Goal: Information Seeking & Learning: Learn about a topic

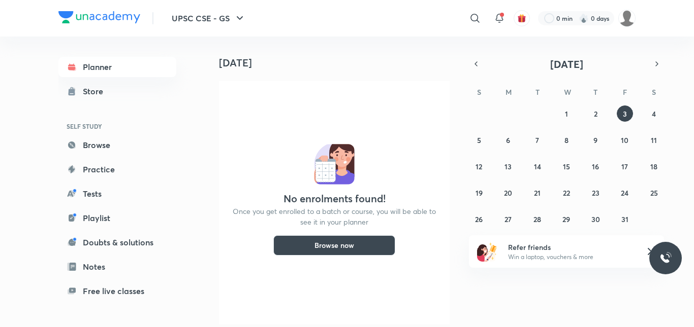
click at [351, 253] on button "Browse now" at bounding box center [334, 246] width 122 height 20
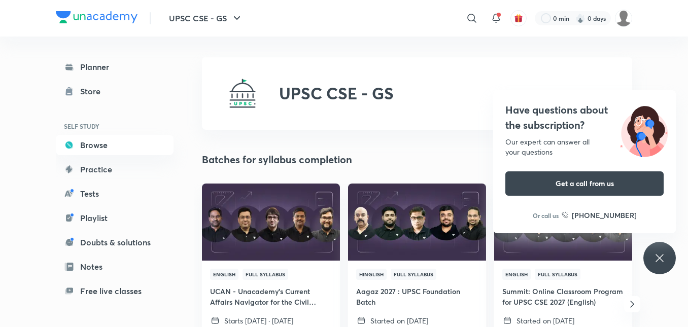
click at [464, 103] on div "UPSC CSE - GS" at bounding box center [417, 93] width 431 height 73
click at [484, 74] on div "UPSC CSE - GS" at bounding box center [417, 93] width 431 height 73
click at [223, 20] on button "UPSC CSE - GS" at bounding box center [206, 18] width 86 height 20
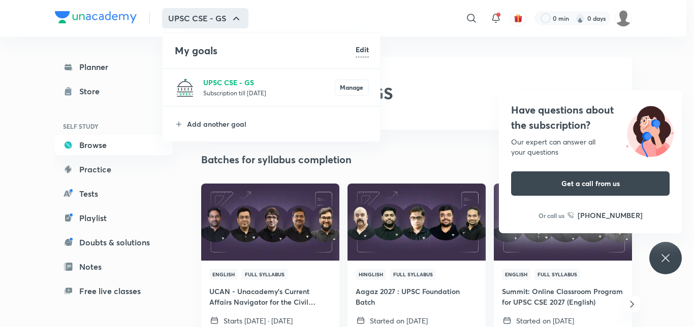
click at [232, 83] on p "UPSC CSE - GS" at bounding box center [268, 82] width 131 height 11
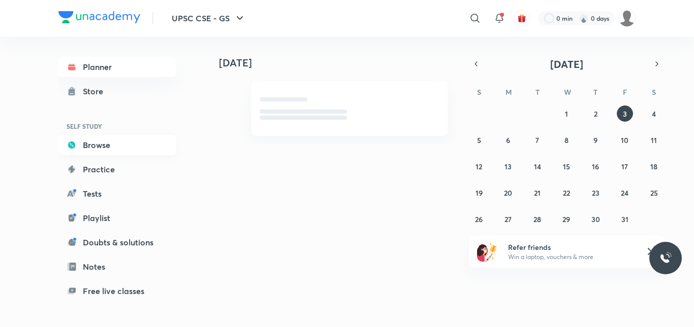
click at [107, 145] on link "Browse" at bounding box center [117, 145] width 118 height 20
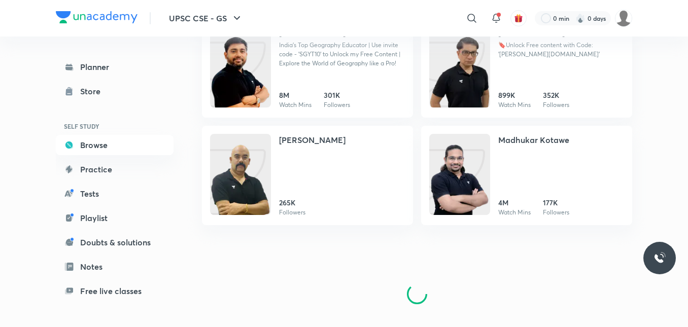
scroll to position [477, 0]
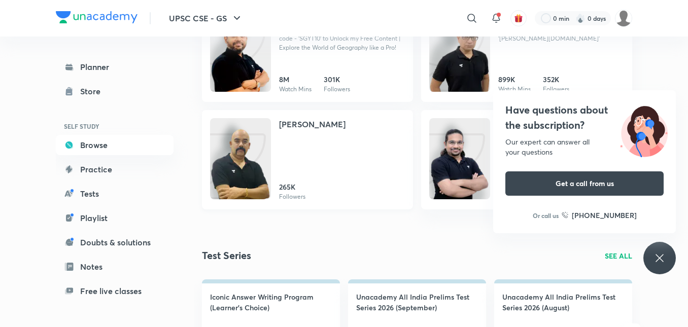
click at [408, 115] on link "[PERSON_NAME] 265K Followers" at bounding box center [307, 160] width 211 height 100
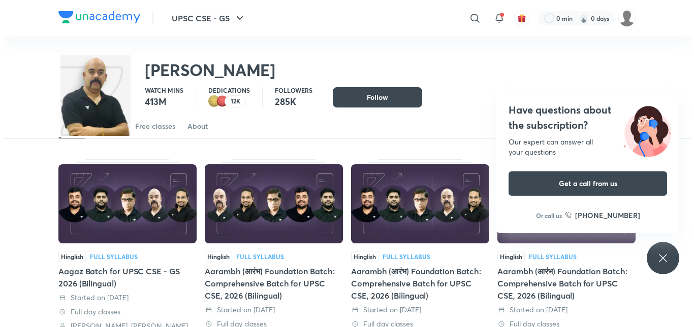
scroll to position [30, 0]
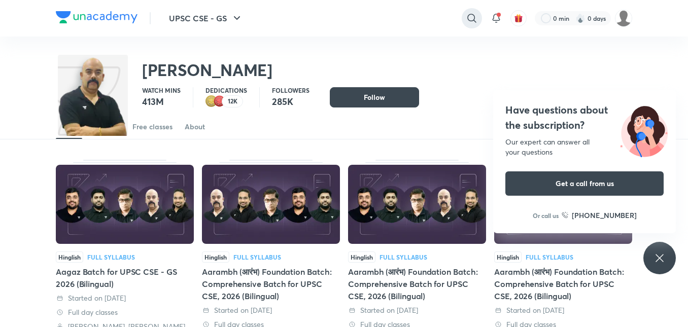
click at [467, 13] on icon at bounding box center [472, 18] width 12 height 12
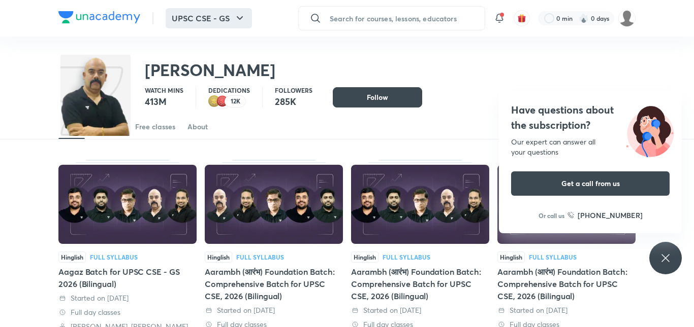
click at [188, 17] on button "UPSC CSE - GS" at bounding box center [209, 18] width 86 height 20
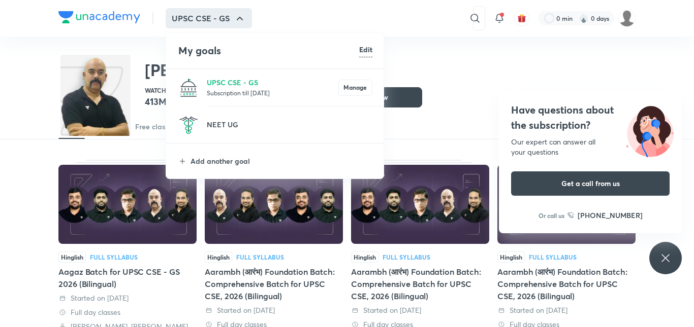
click at [249, 90] on p "Subscription till [DATE]" at bounding box center [272, 93] width 131 height 10
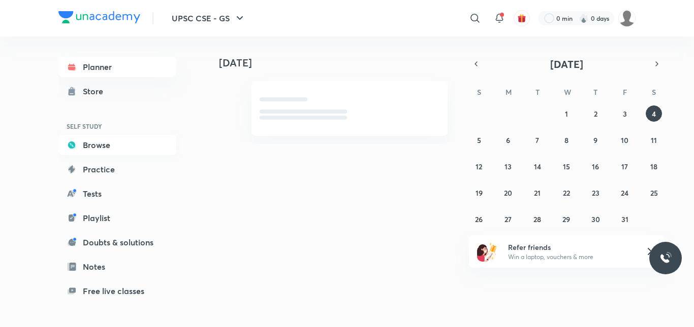
click at [108, 148] on link "Browse" at bounding box center [117, 145] width 118 height 20
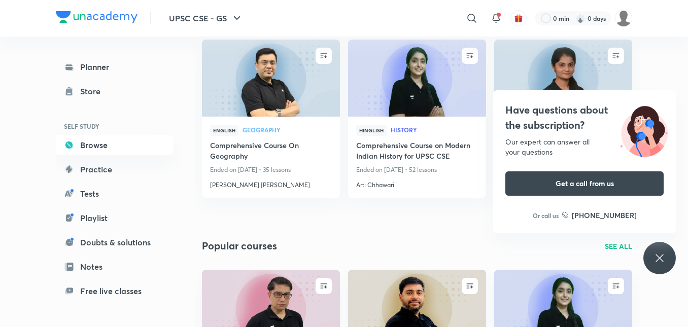
scroll to position [1219, 0]
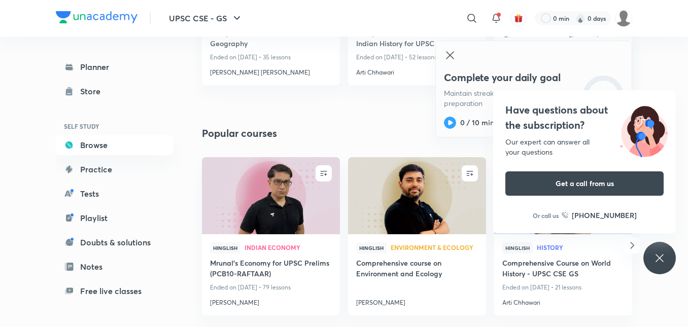
click at [448, 50] on icon at bounding box center [450, 55] width 12 height 12
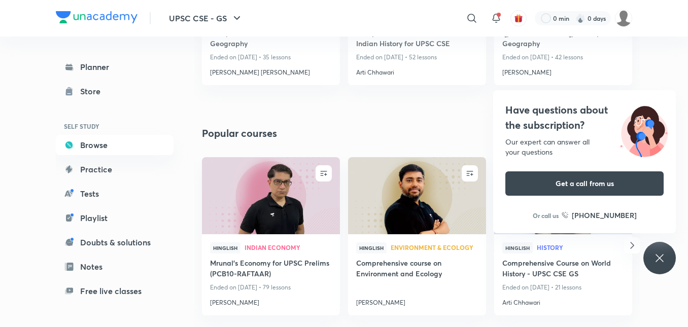
click at [424, 99] on div "ENROLL English Geography Comprehensive Course On Geography Ended on [DATE] • 35…" at bounding box center [417, 15] width 447 height 177
click at [659, 260] on icon at bounding box center [660, 258] width 8 height 8
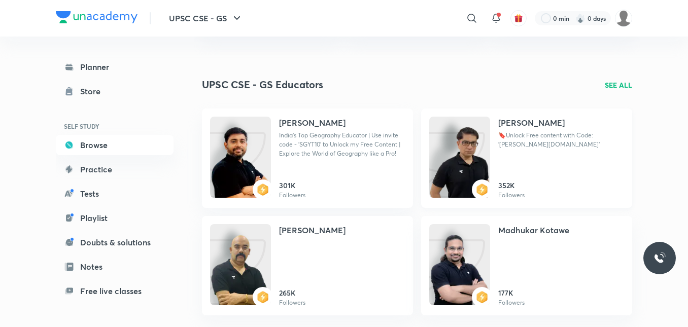
scroll to position [371, 0]
click at [346, 135] on p "India's Top Geography Educator | Use invite code - 'SGYT10' to Unlock my Free C…" at bounding box center [342, 143] width 126 height 27
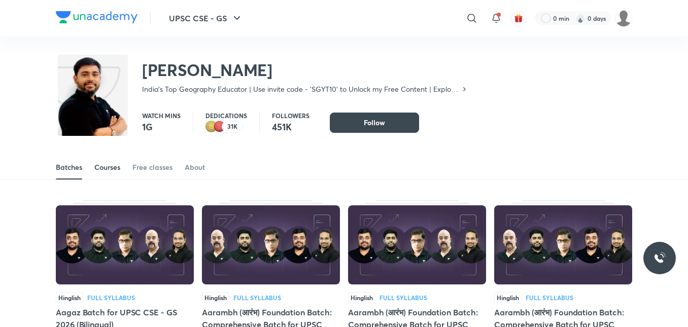
click at [95, 171] on div "Courses" at bounding box center [107, 167] width 26 height 10
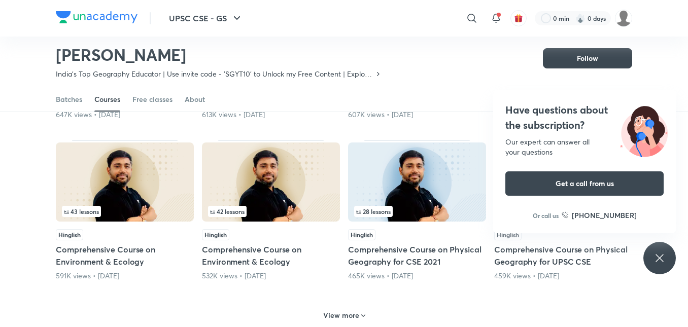
scroll to position [400, 0]
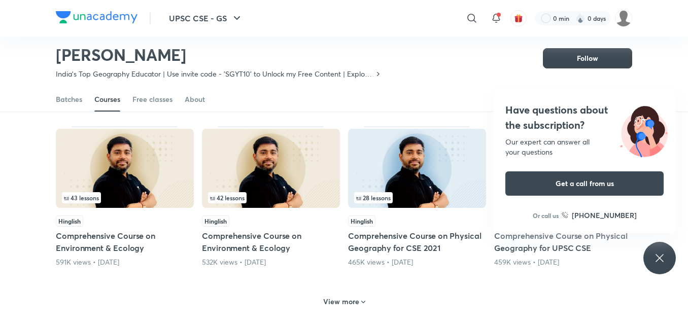
click at [653, 262] on div "Have questions about the subscription? Our expert can answer all your questions…" at bounding box center [660, 258] width 32 height 32
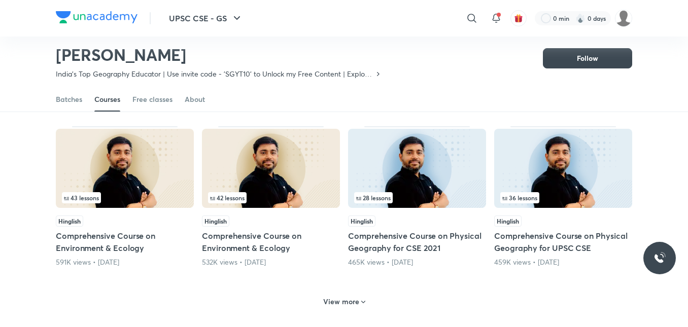
click at [346, 300] on h6 "View more" at bounding box center [341, 302] width 36 height 10
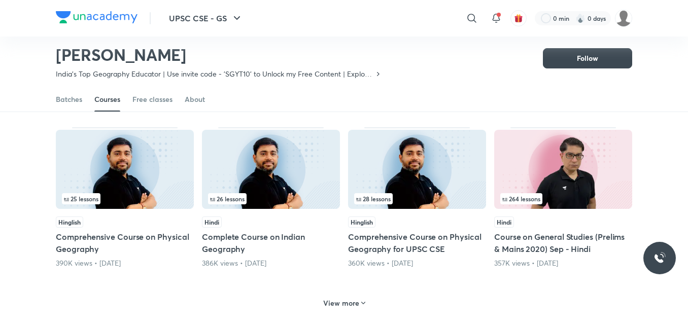
scroll to position [907, 0]
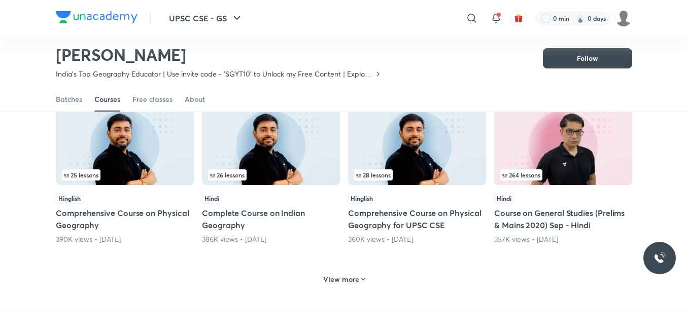
click at [345, 280] on h6 "View more" at bounding box center [341, 280] width 36 height 10
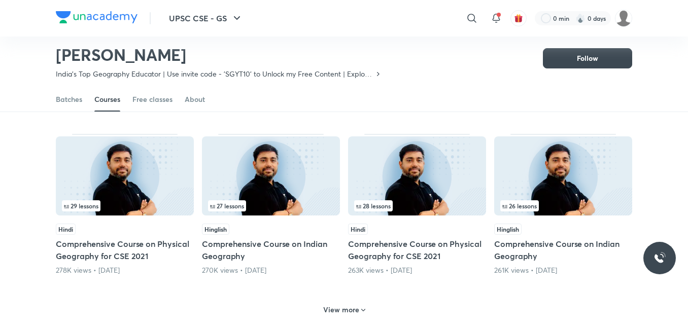
scroll to position [1415, 0]
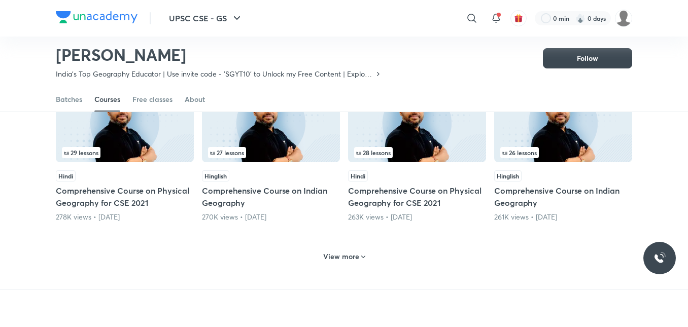
click at [333, 255] on h6 "View more" at bounding box center [341, 257] width 36 height 10
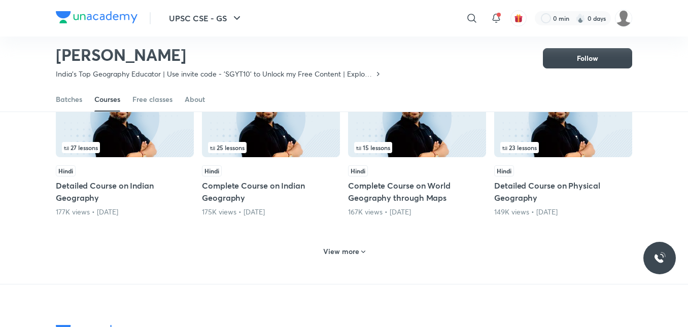
scroll to position [1923, 0]
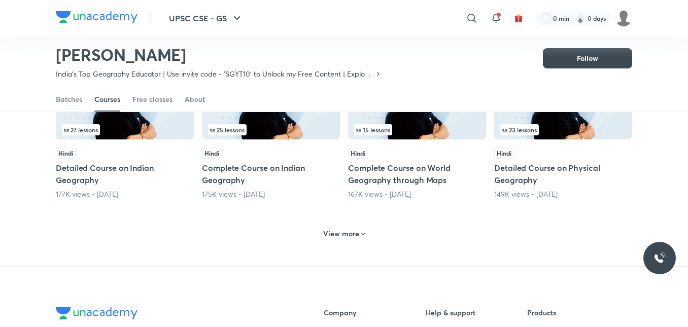
click at [344, 243] on div "View more" at bounding box center [344, 233] width 577 height 26
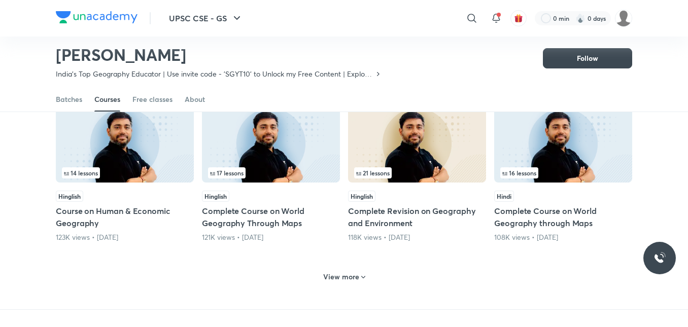
scroll to position [2380, 0]
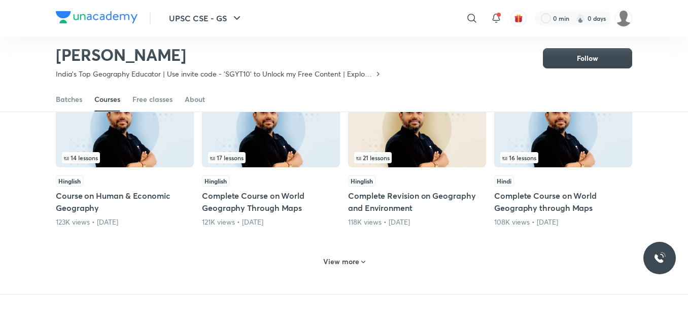
click at [349, 266] on h6 "View more" at bounding box center [341, 262] width 36 height 10
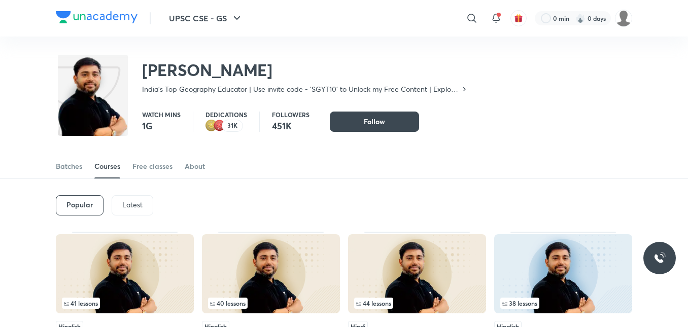
scroll to position [0, 0]
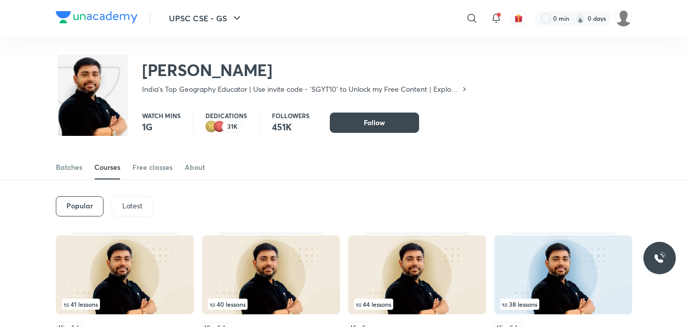
click at [140, 207] on p "Latest" at bounding box center [132, 206] width 20 height 8
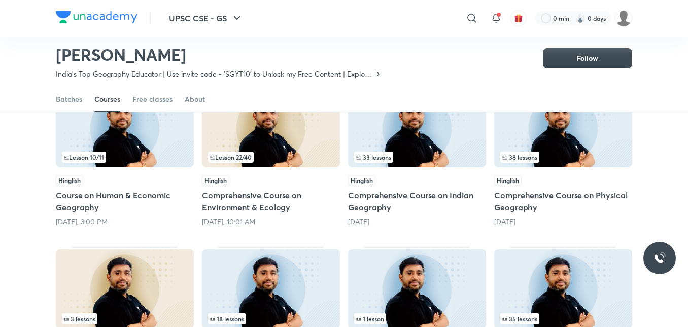
scroll to position [134, 0]
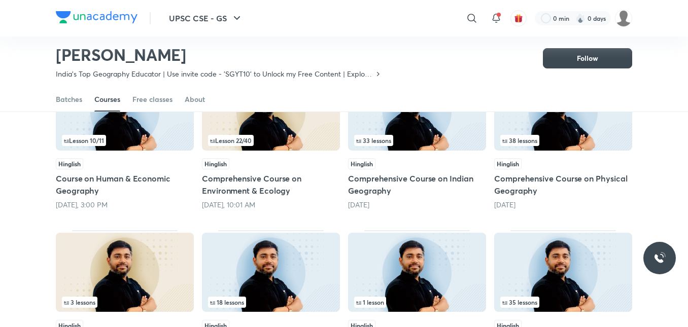
click at [540, 182] on h5 "Comprehensive Course on Physical Geography" at bounding box center [564, 185] width 138 height 24
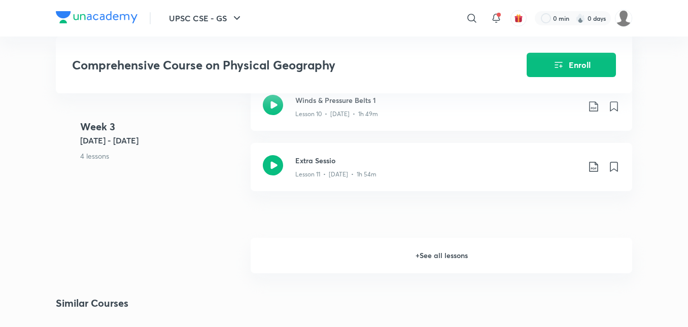
scroll to position [1066, 0]
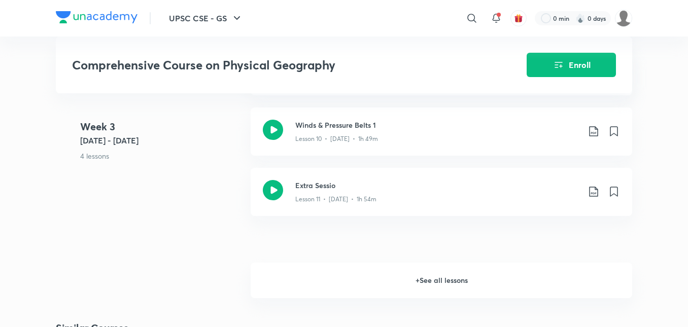
click at [434, 288] on h6 "+ See all lessons" at bounding box center [442, 281] width 382 height 36
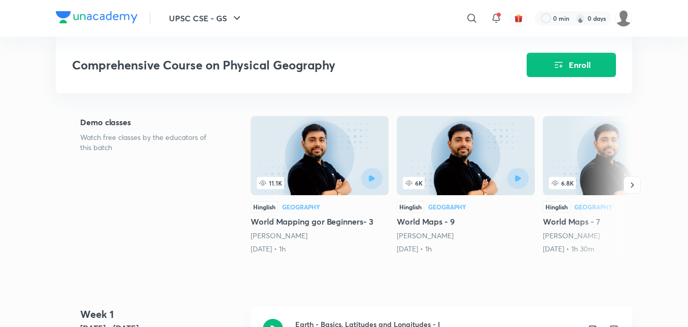
scroll to position [203, 0]
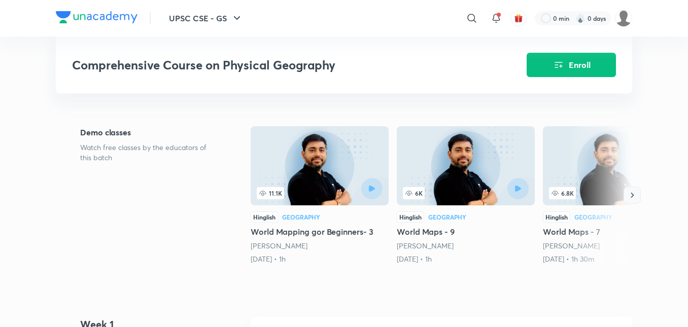
click at [632, 198] on icon "button" at bounding box center [633, 195] width 3 height 5
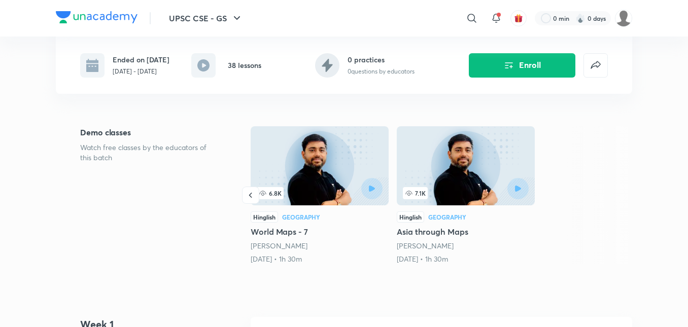
scroll to position [0, 0]
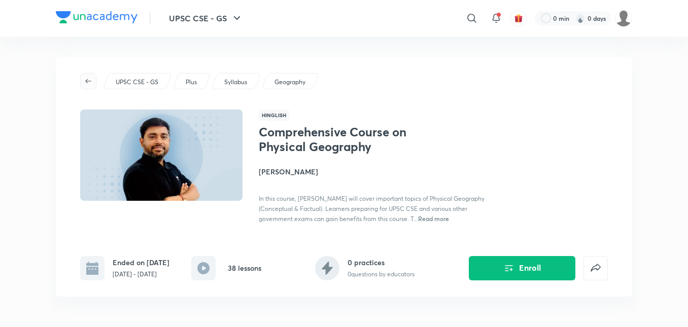
click at [82, 81] on span "button" at bounding box center [88, 81] width 15 height 8
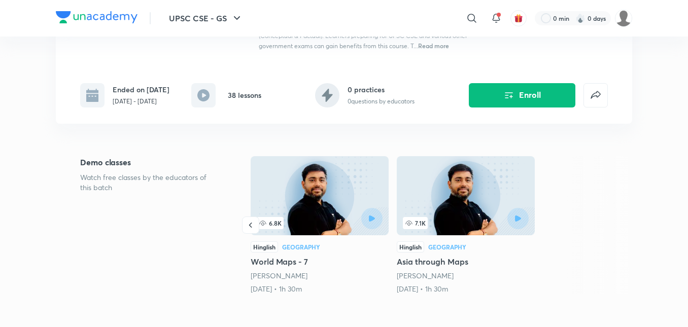
scroll to position [254, 0]
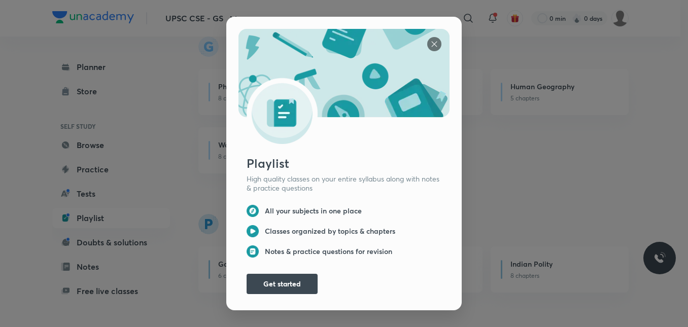
scroll to position [552, 0]
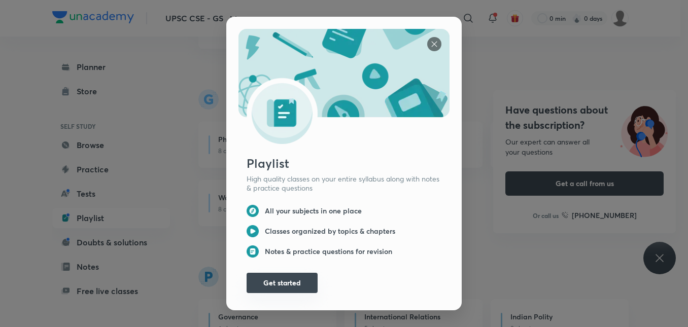
click at [284, 277] on button "Get started" at bounding box center [282, 283] width 71 height 20
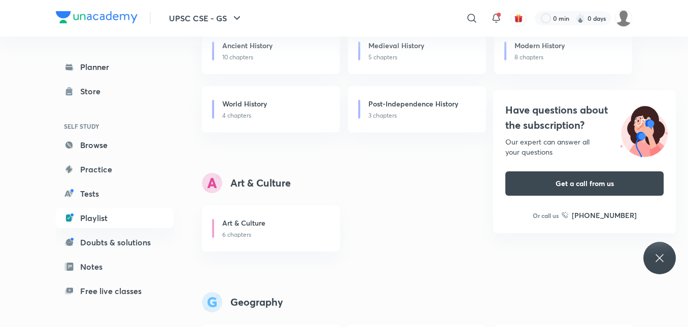
scroll to position [355, 0]
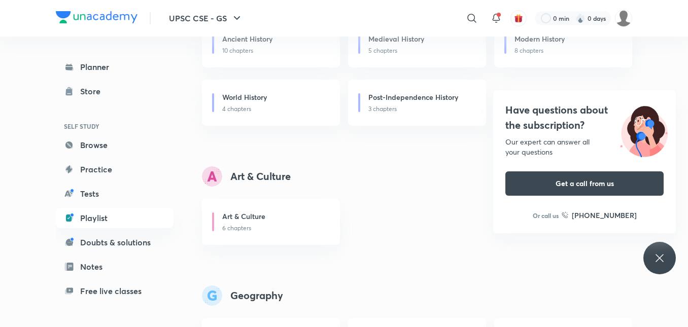
click at [655, 253] on icon at bounding box center [660, 258] width 12 height 12
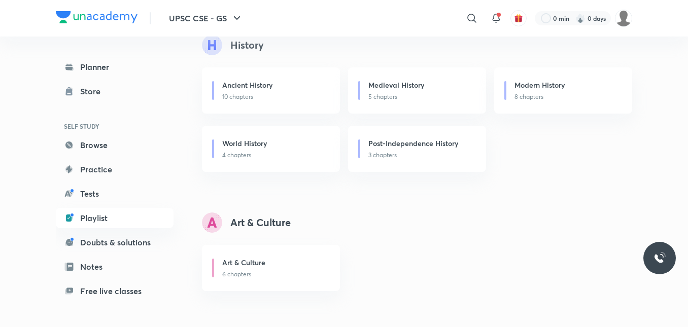
scroll to position [254, 0]
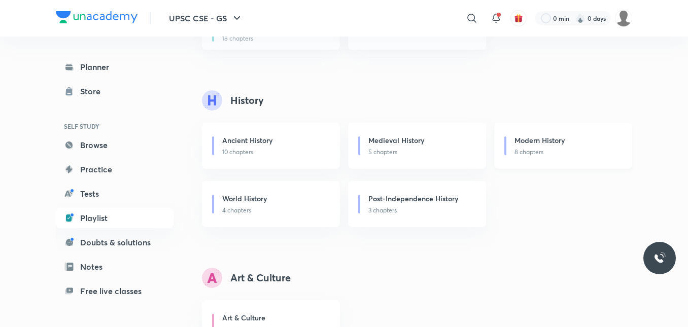
click at [539, 153] on p "8 chapters" at bounding box center [568, 152] width 106 height 9
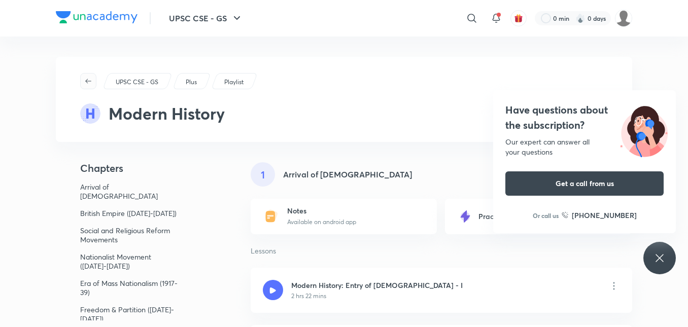
click at [91, 82] on icon "button" at bounding box center [88, 81] width 8 height 8
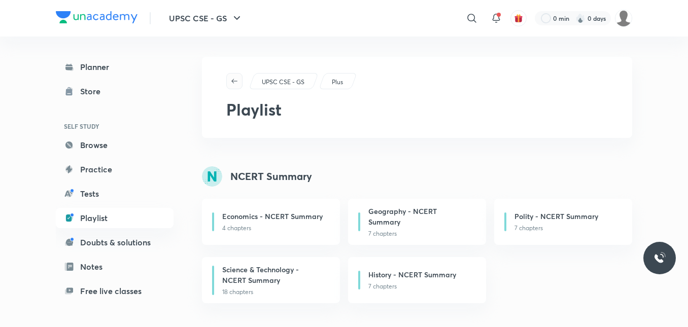
click at [239, 78] on span "button" at bounding box center [234, 81] width 15 height 8
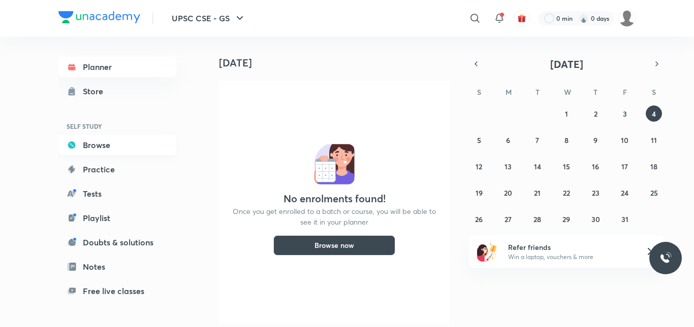
click at [102, 145] on link "Browse" at bounding box center [117, 145] width 118 height 20
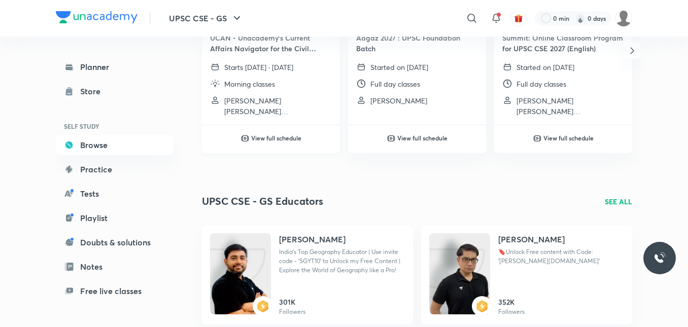
scroll to position [305, 0]
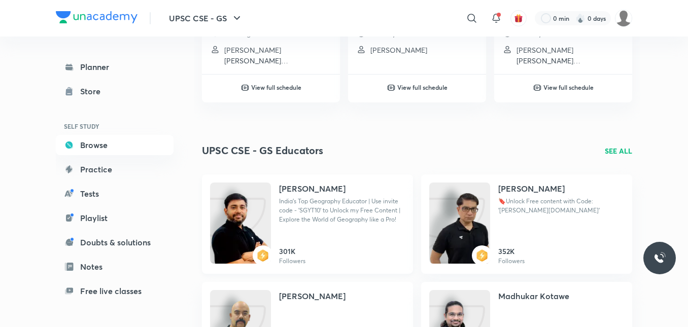
click at [279, 206] on link "[PERSON_NAME] India's Top Geography Educator | Use invite code - 'SGYT10' to Un…" at bounding box center [307, 225] width 211 height 100
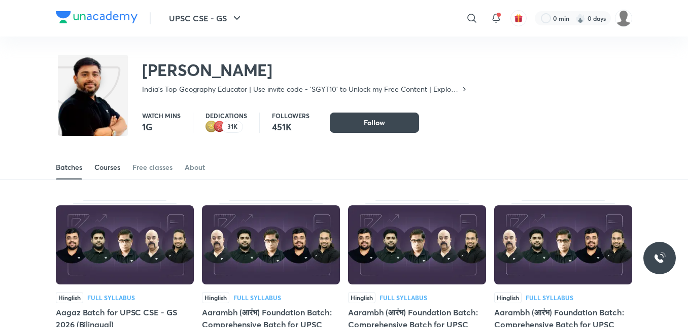
click at [115, 169] on div "Courses" at bounding box center [107, 167] width 26 height 10
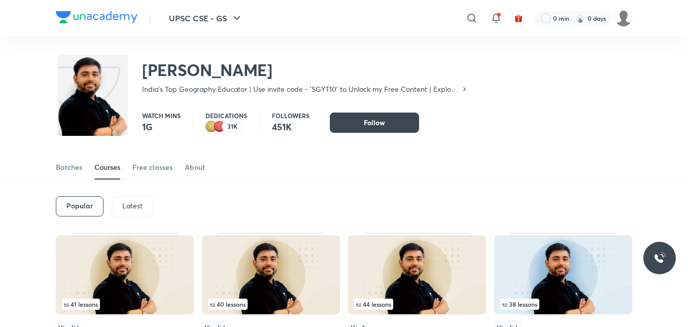
click at [129, 210] on p "Latest" at bounding box center [132, 206] width 20 height 8
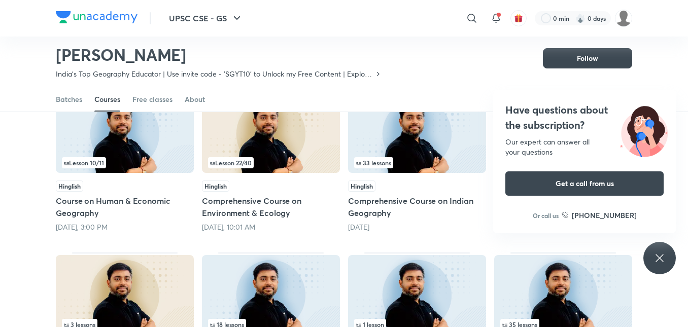
scroll to position [145, 0]
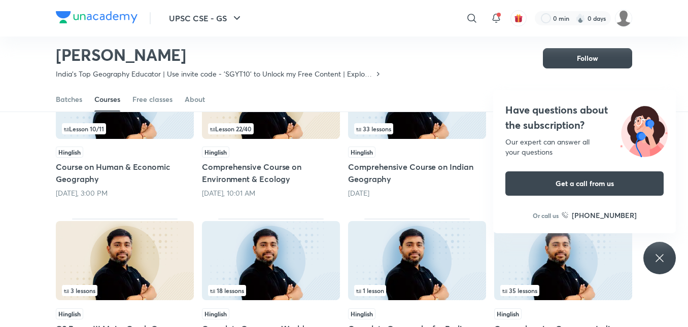
click at [663, 254] on icon at bounding box center [660, 258] width 12 height 12
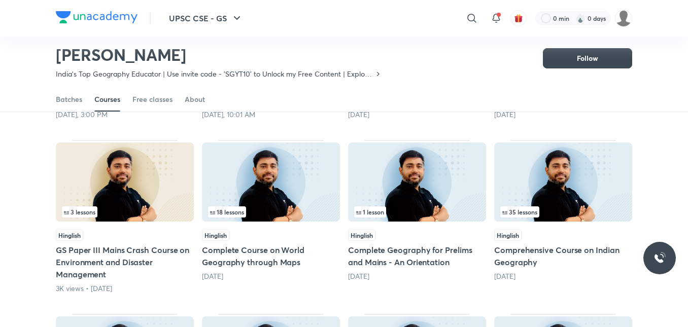
scroll to position [247, 0]
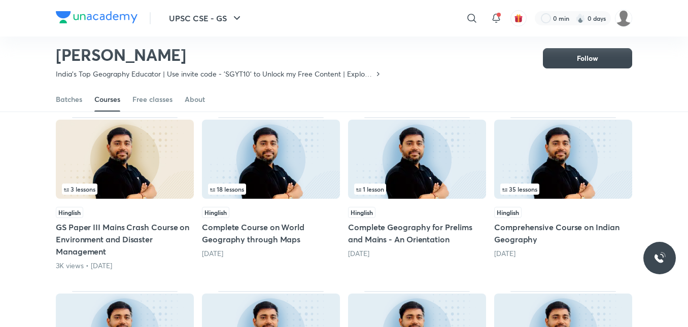
click at [121, 213] on div "Hinglish" at bounding box center [125, 212] width 138 height 11
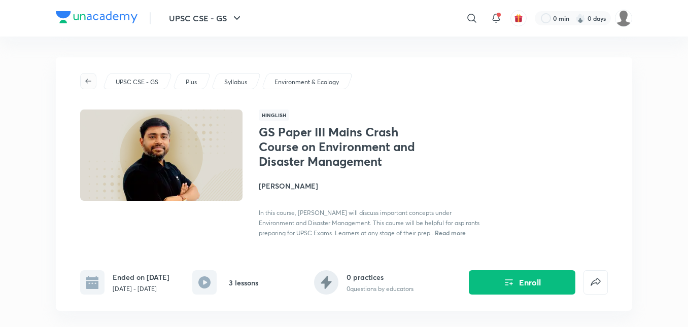
click at [85, 84] on icon "button" at bounding box center [88, 81] width 8 height 8
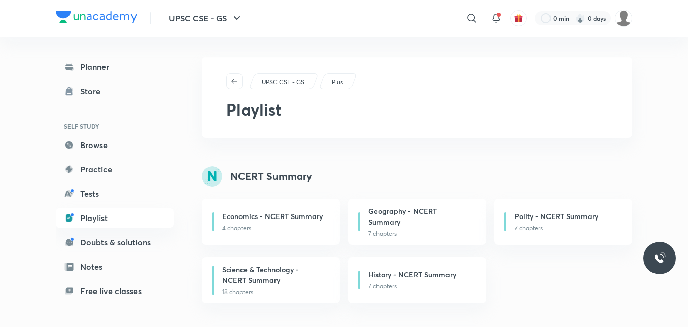
click at [334, 82] on p "Plus" at bounding box center [337, 82] width 11 height 9
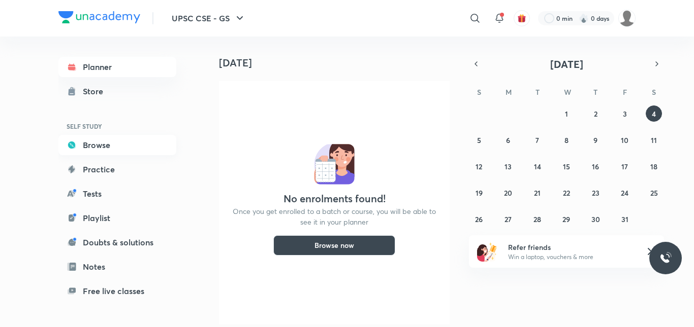
click at [109, 148] on link "Browse" at bounding box center [117, 145] width 118 height 20
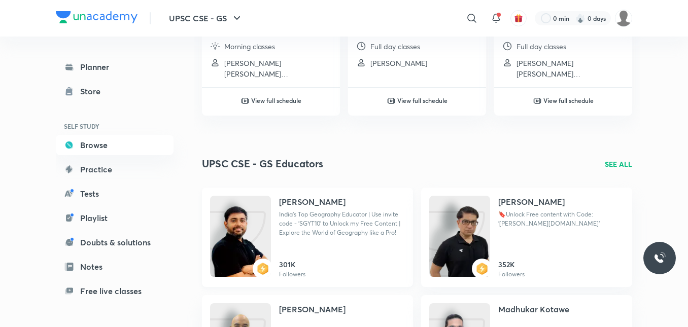
scroll to position [355, 0]
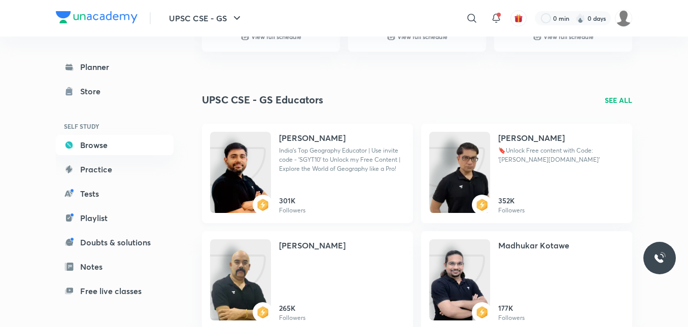
click at [309, 169] on p "India's Top Geography Educator | Use invite code - 'SGYT10' to Unlock my Free C…" at bounding box center [342, 159] width 126 height 27
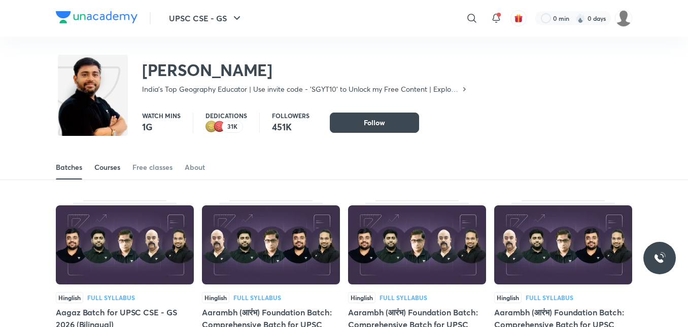
click at [120, 166] on div "Courses" at bounding box center [107, 167] width 26 height 10
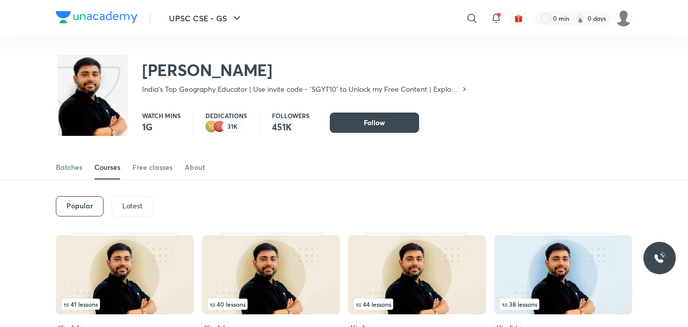
click at [148, 211] on div "Latest" at bounding box center [133, 206] width 42 height 20
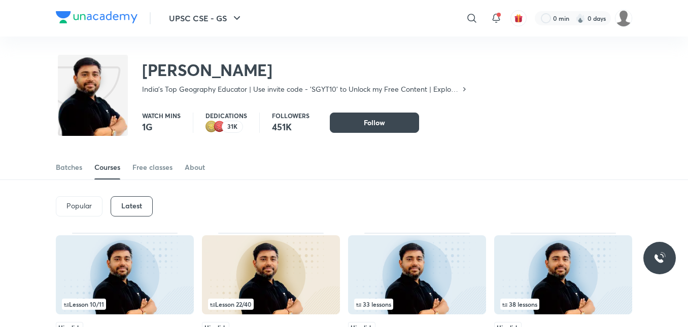
click at [121, 204] on div "Latest" at bounding box center [132, 206] width 42 height 20
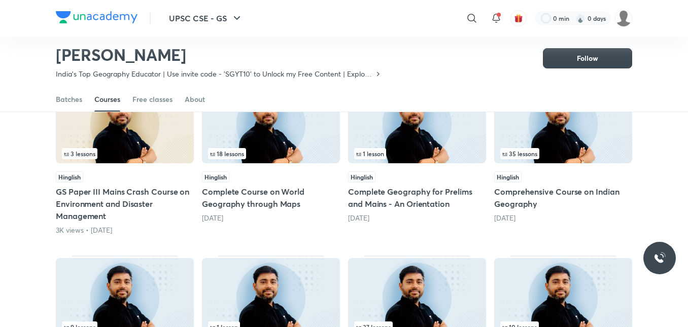
scroll to position [247, 0]
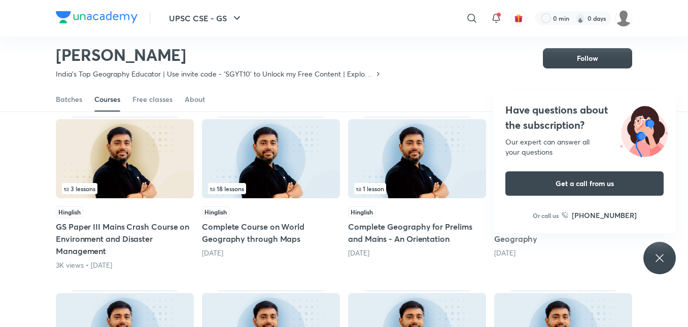
click at [665, 257] on icon at bounding box center [660, 258] width 12 height 12
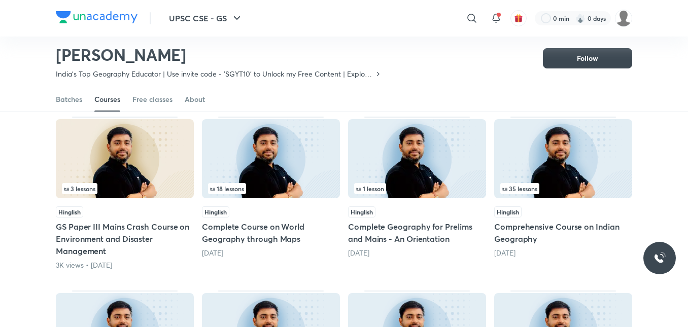
click at [404, 207] on div "Hinglish" at bounding box center [417, 212] width 138 height 11
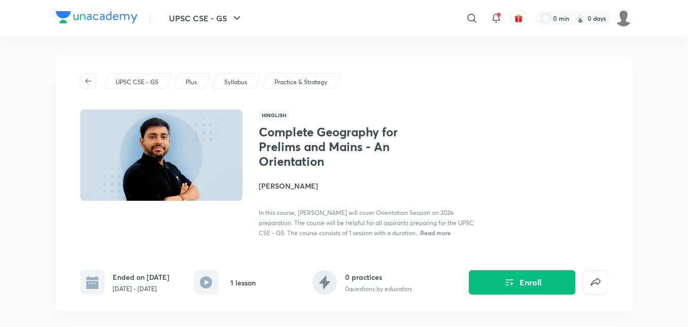
click at [82, 83] on span "button" at bounding box center [88, 81] width 15 height 8
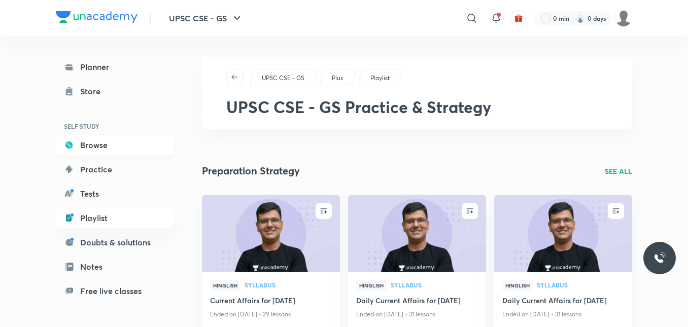
click at [77, 150] on link "Browse" at bounding box center [115, 145] width 118 height 20
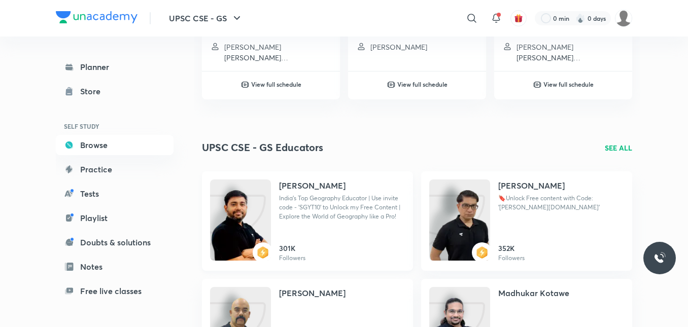
scroll to position [355, 0]
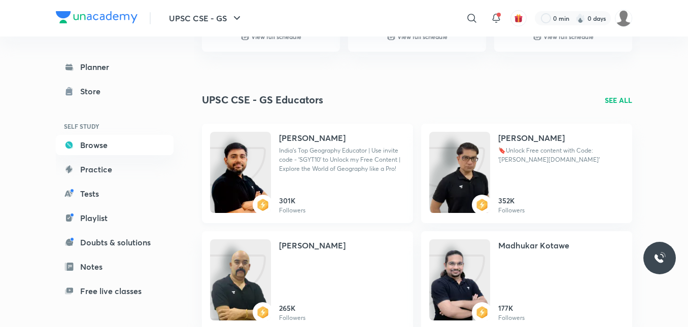
click at [275, 168] on link "[PERSON_NAME] India's Top Geography Educator | Use invite code - 'SGYT10' to Un…" at bounding box center [307, 174] width 211 height 100
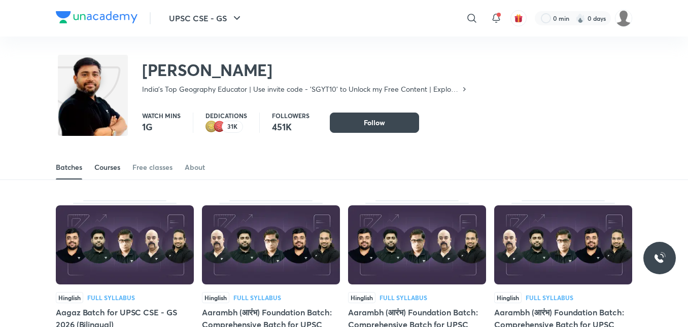
drag, startPoint x: 125, startPoint y: 172, endPoint x: 118, endPoint y: 167, distance: 9.0
click at [119, 167] on div "Batches Courses Free classes About" at bounding box center [344, 167] width 577 height 24
click at [117, 167] on div "Courses" at bounding box center [107, 167] width 26 height 10
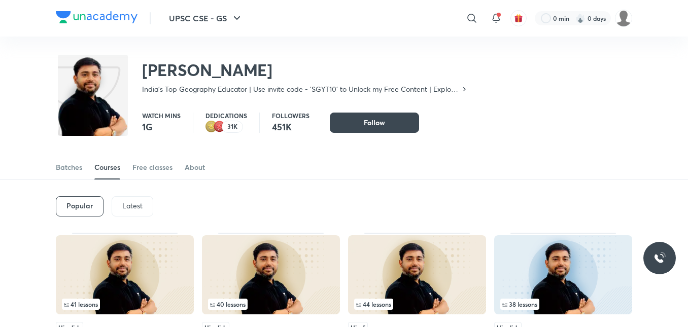
click at [129, 207] on p "Latest" at bounding box center [132, 206] width 20 height 8
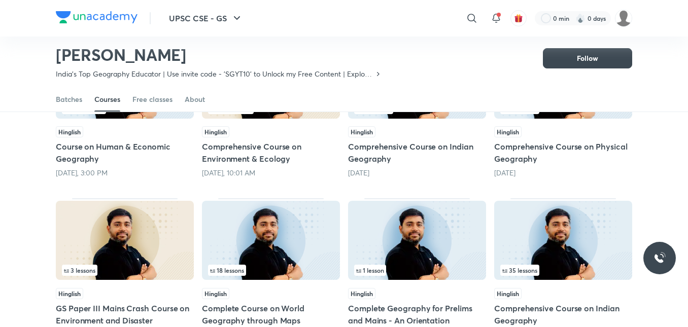
scroll to position [216, 0]
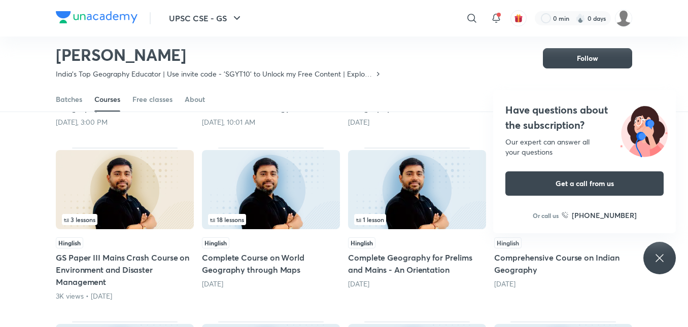
click at [655, 258] on icon at bounding box center [660, 258] width 12 height 12
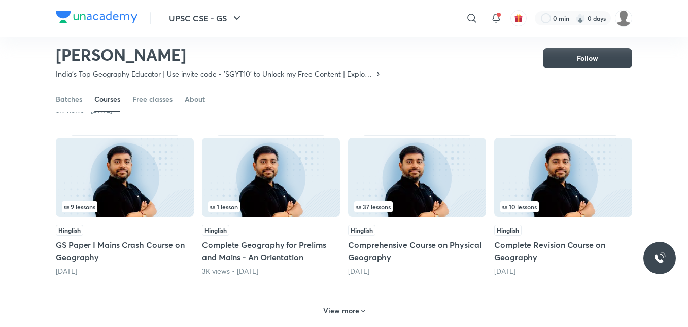
scroll to position [419, 0]
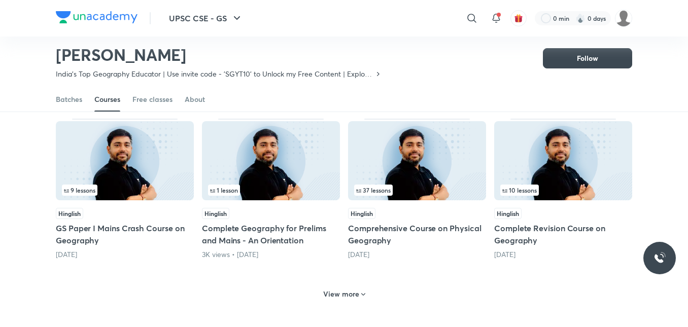
click at [353, 297] on h6 "View more" at bounding box center [341, 294] width 36 height 10
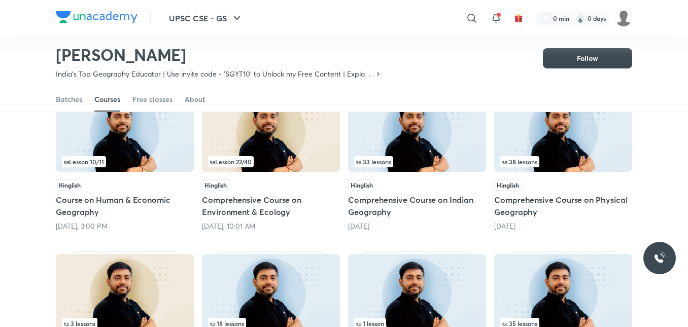
scroll to position [94, 0]
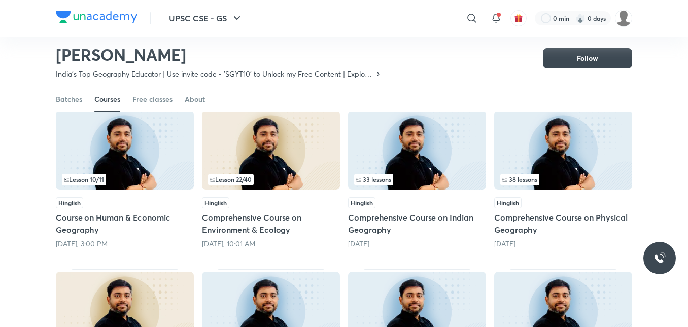
click at [281, 185] on div "Lesson 22 / 40" at bounding box center [271, 179] width 126 height 11
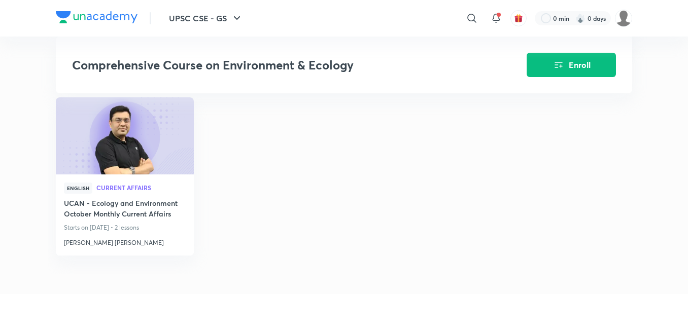
scroll to position [1472, 0]
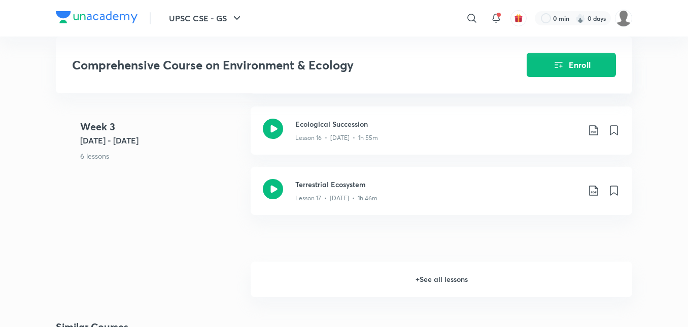
click at [436, 270] on h6 "+ See all lessons" at bounding box center [442, 280] width 382 height 36
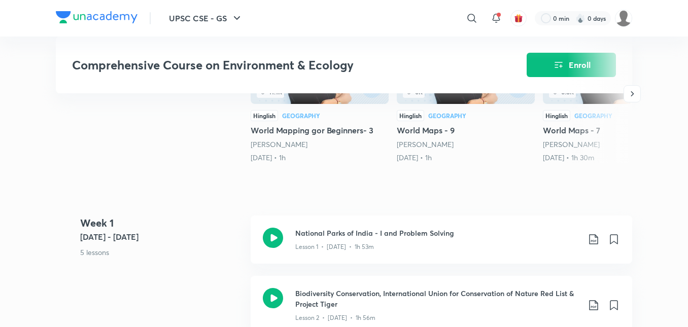
scroll to position [406, 0]
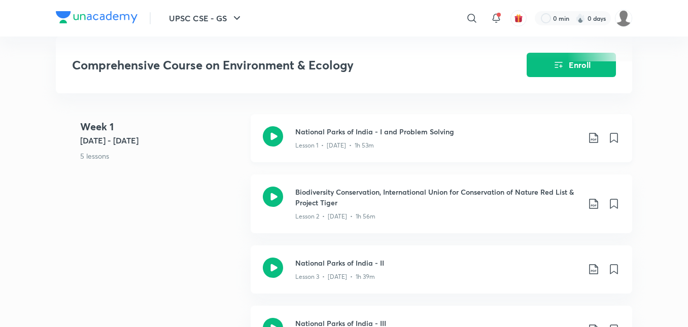
click at [278, 143] on icon at bounding box center [273, 136] width 20 height 20
